Goal: Task Accomplishment & Management: Manage account settings

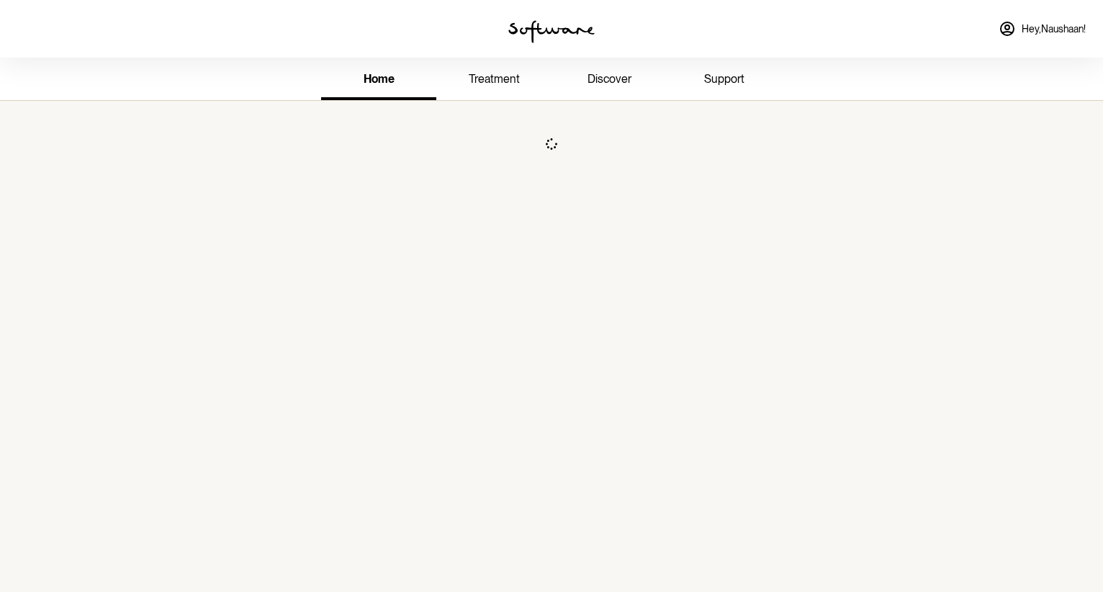
click at [499, 81] on span "treatment" at bounding box center [494, 79] width 51 height 14
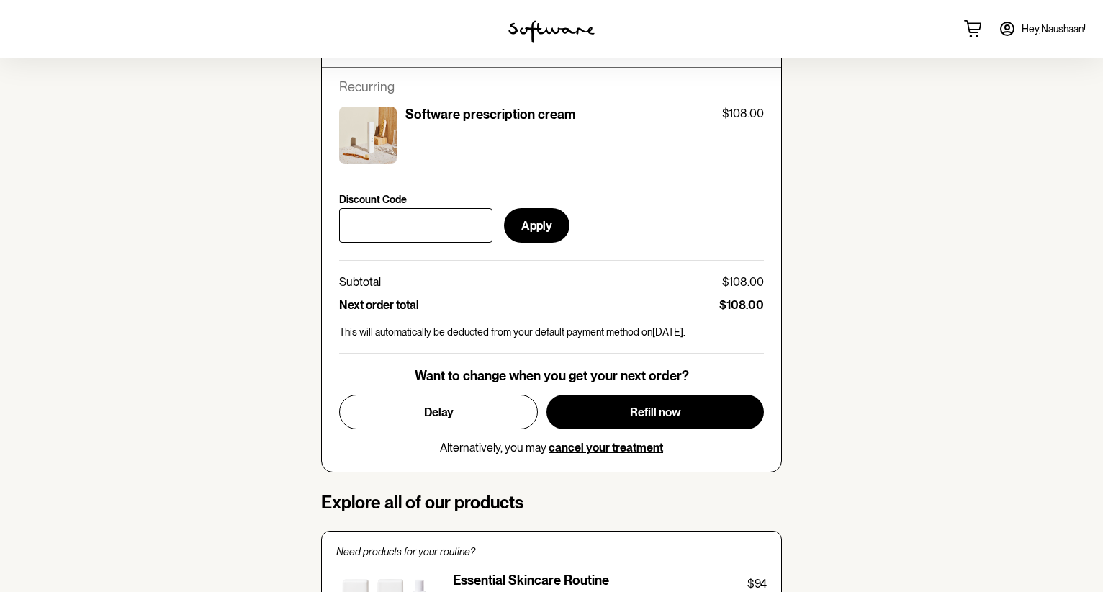
scroll to position [557, 0]
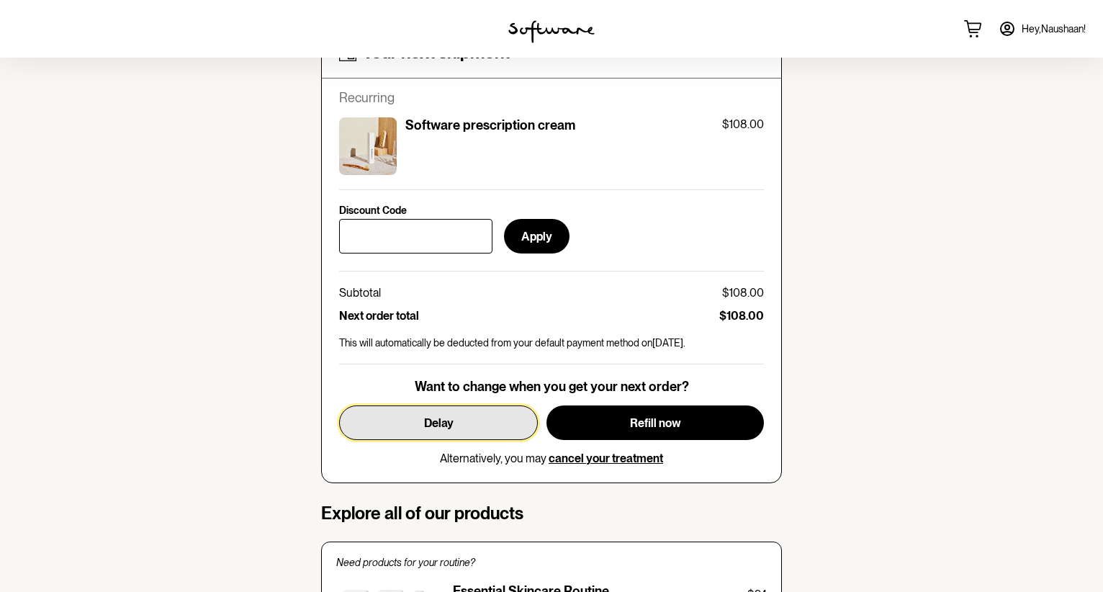
click at [454, 425] on button "Delay" at bounding box center [438, 422] width 199 height 35
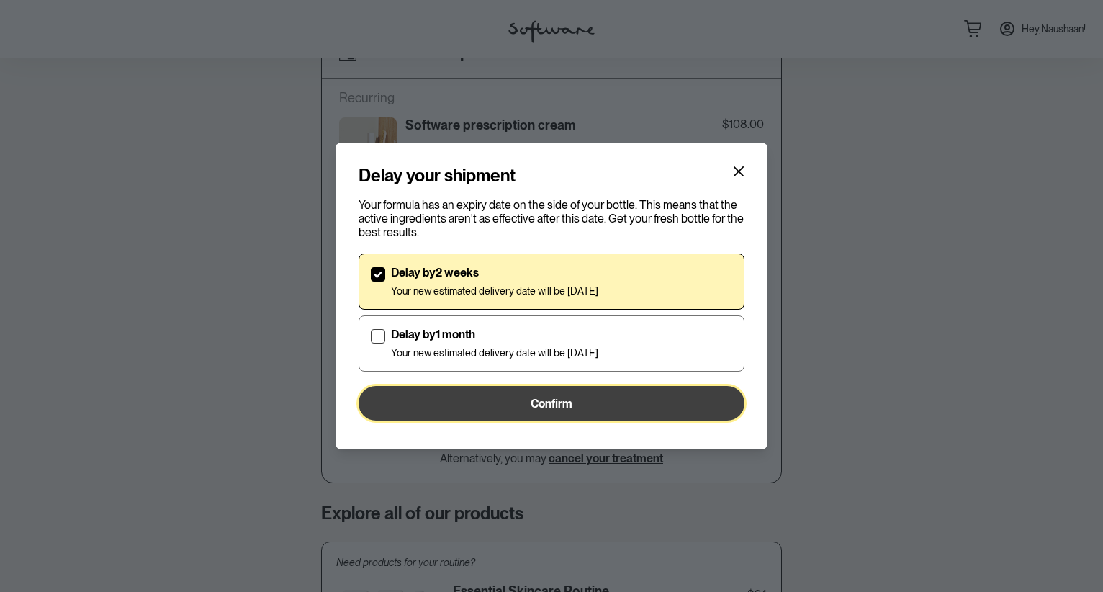
click at [527, 410] on button "Confirm" at bounding box center [551, 403] width 386 height 35
